Goal: Find specific page/section: Find specific page/section

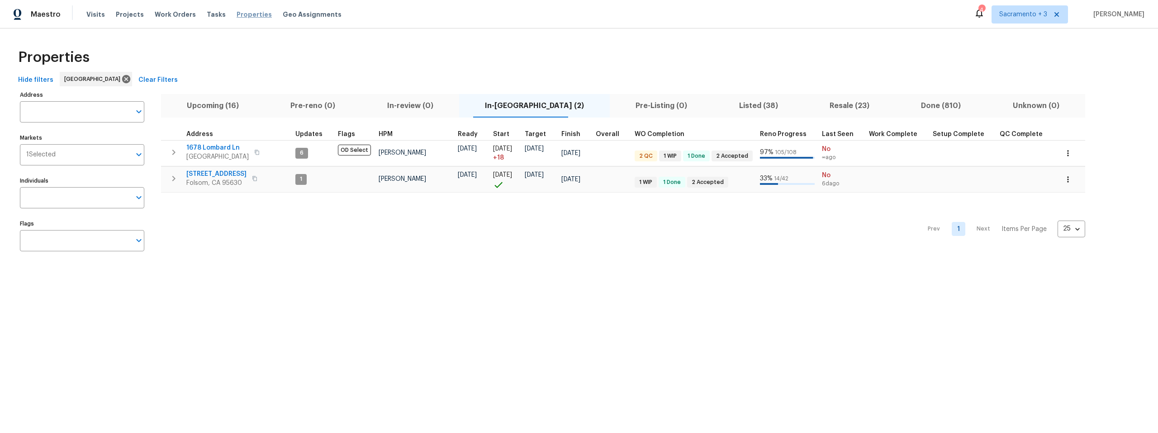
click at [242, 15] on span "Properties" at bounding box center [254, 14] width 35 height 9
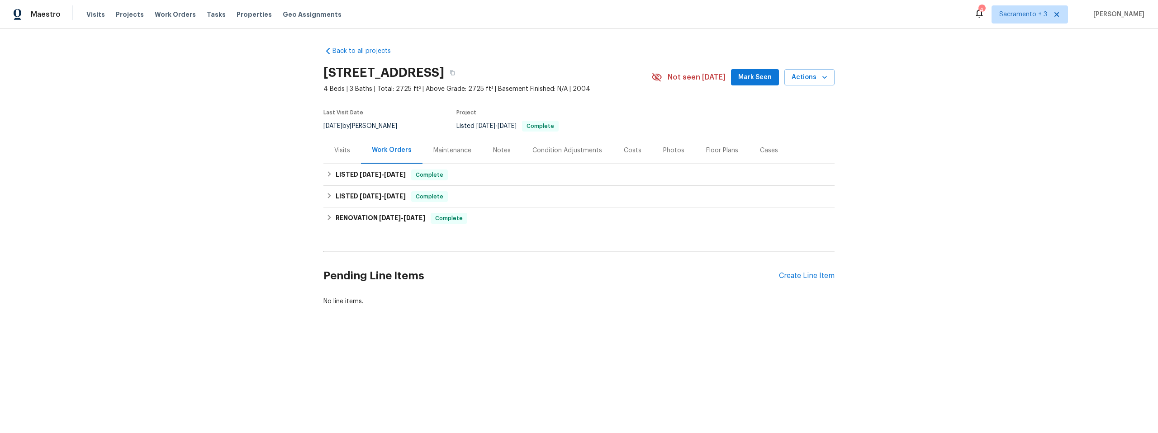
click at [337, 148] on div "Visits" at bounding box center [342, 150] width 16 height 9
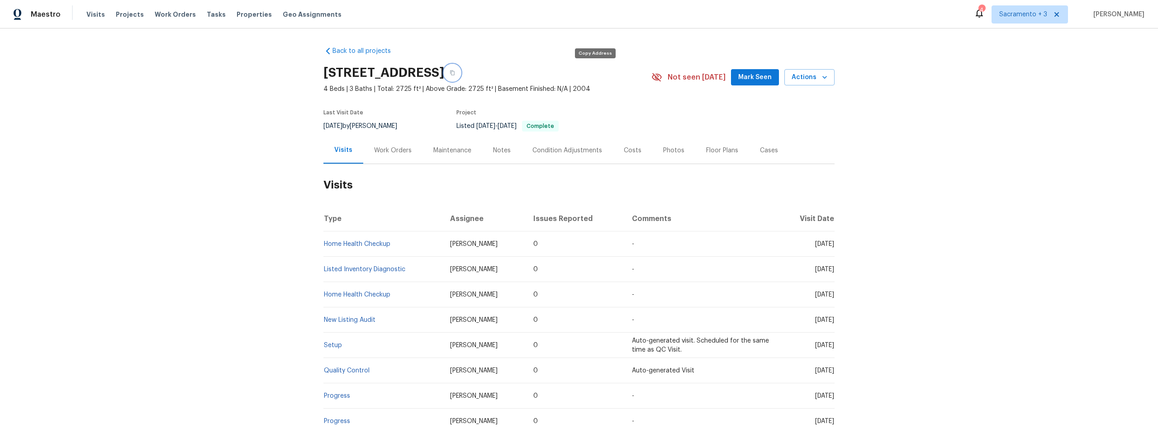
click at [455, 72] on icon "button" at bounding box center [452, 73] width 5 height 5
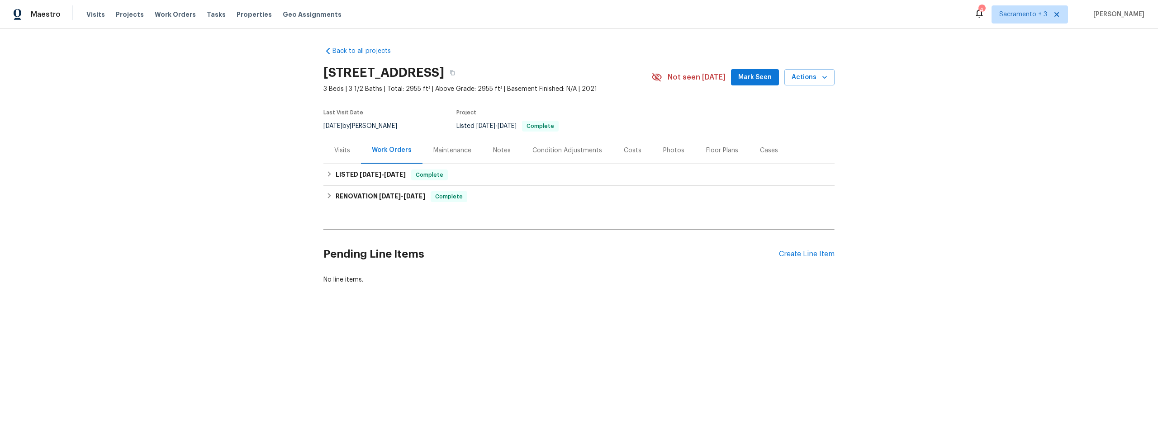
click at [339, 146] on div "Visits" at bounding box center [342, 150] width 16 height 9
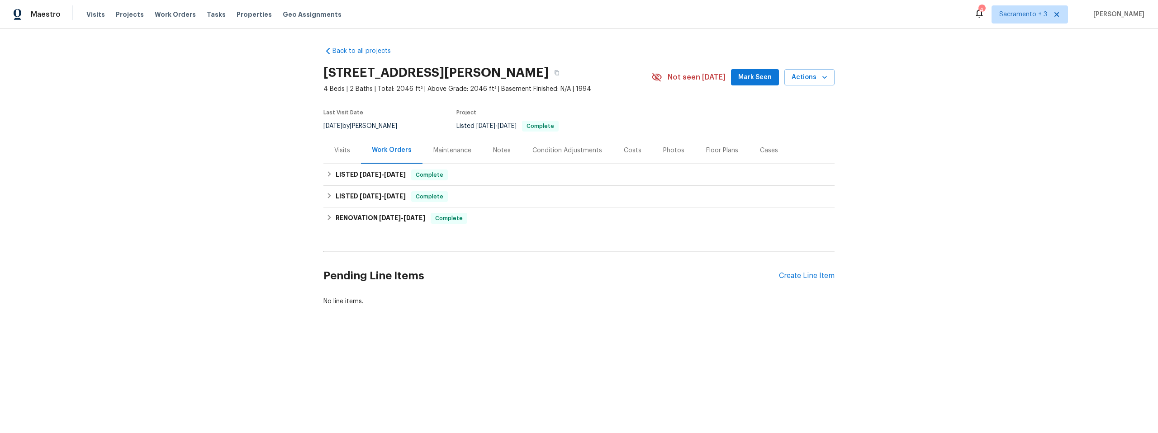
click at [343, 150] on div "Visits" at bounding box center [342, 150] width 16 height 9
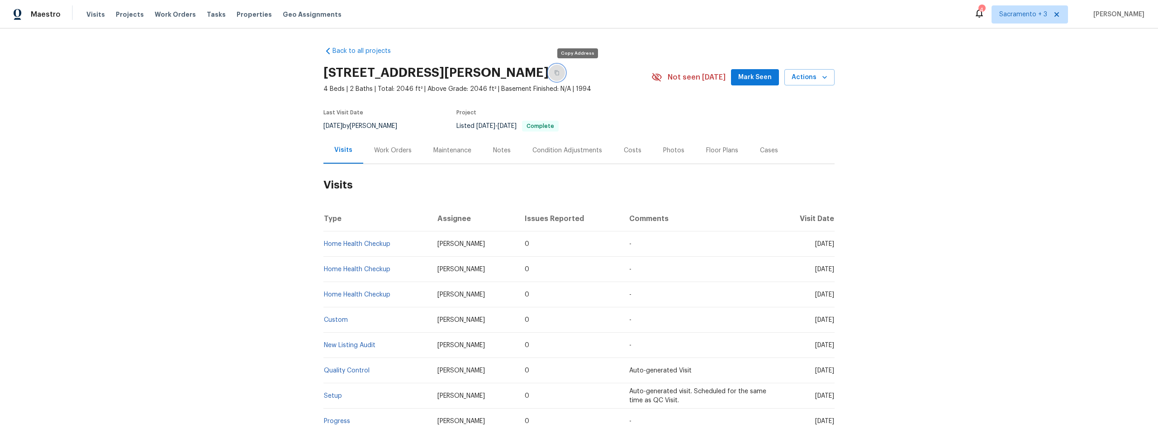
click at [560, 72] on icon "button" at bounding box center [556, 72] width 5 height 5
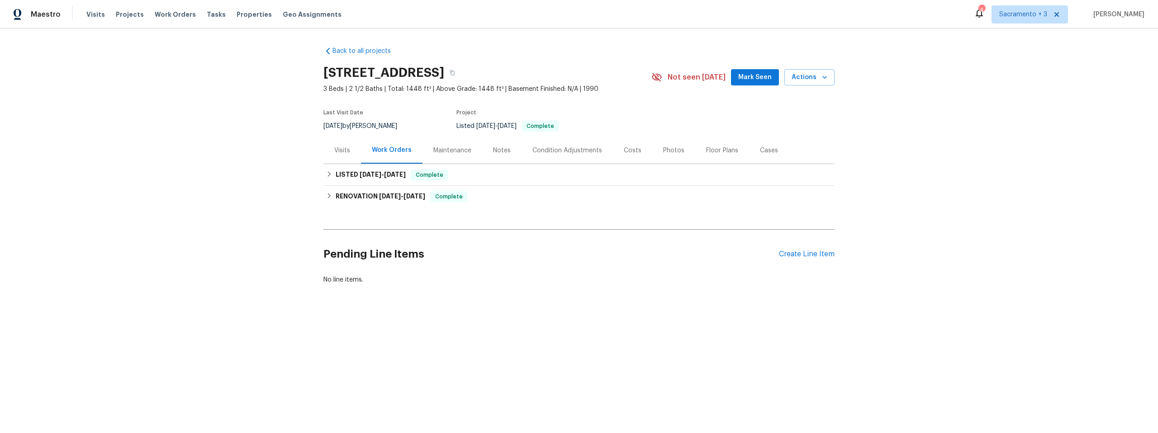
click at [334, 149] on div "Visits" at bounding box center [342, 150] width 16 height 9
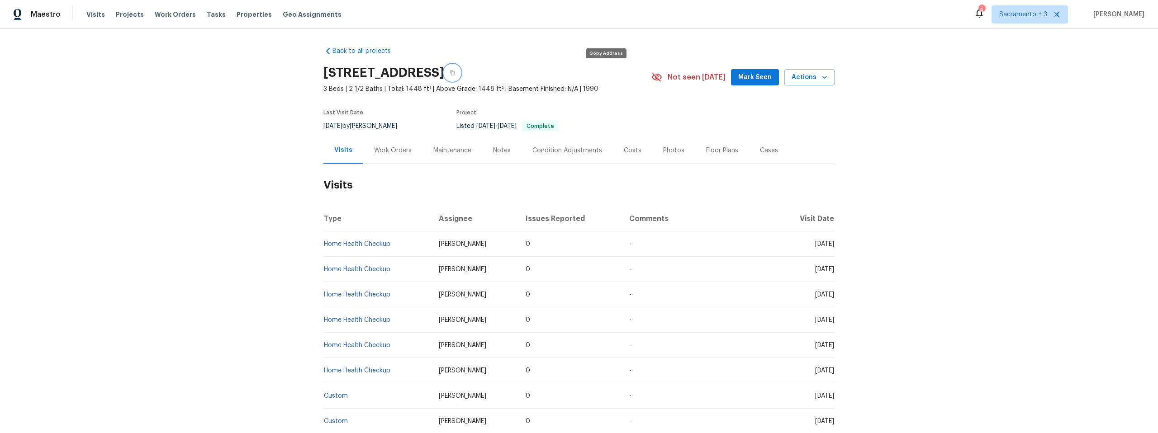
click at [455, 72] on icon "button" at bounding box center [452, 72] width 5 height 5
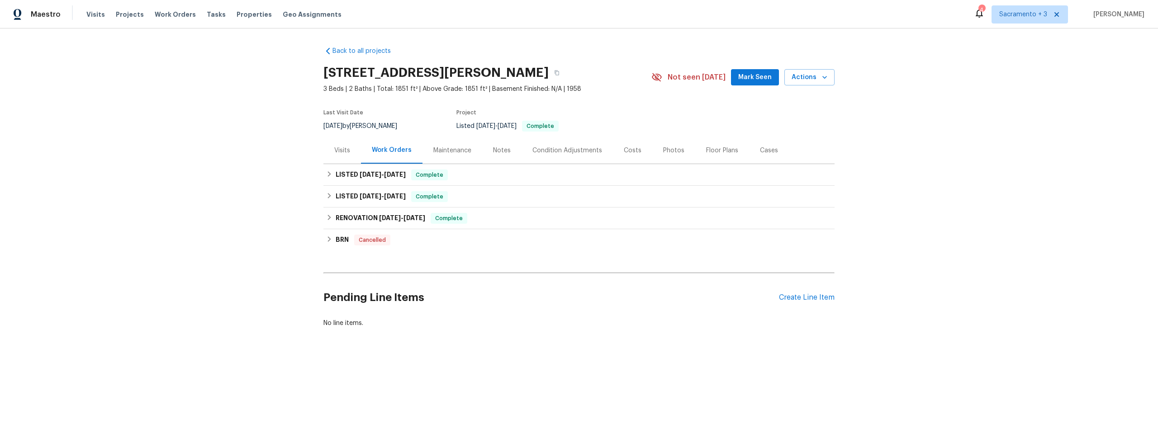
click at [334, 153] on div "Visits" at bounding box center [342, 150] width 16 height 9
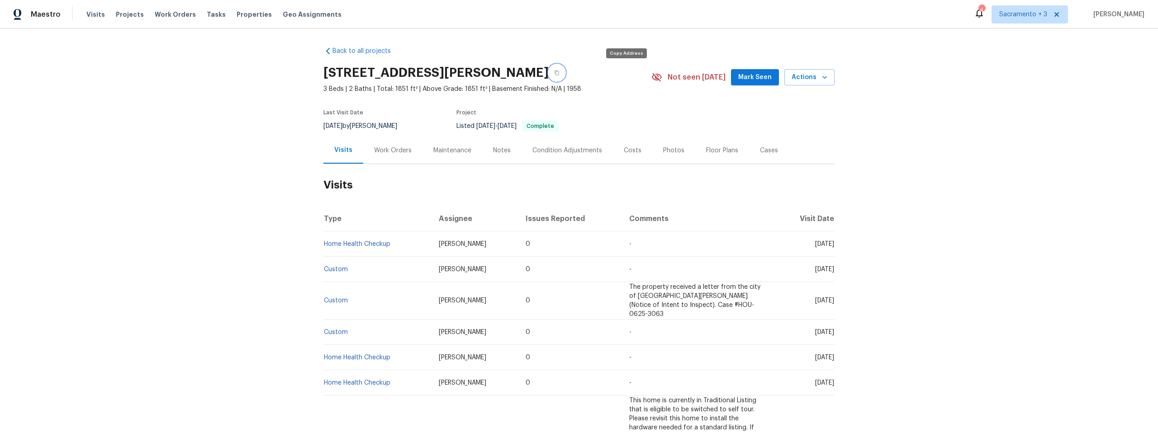
click at [560, 72] on icon "button" at bounding box center [556, 72] width 5 height 5
